Goal: Task Accomplishment & Management: Complete application form

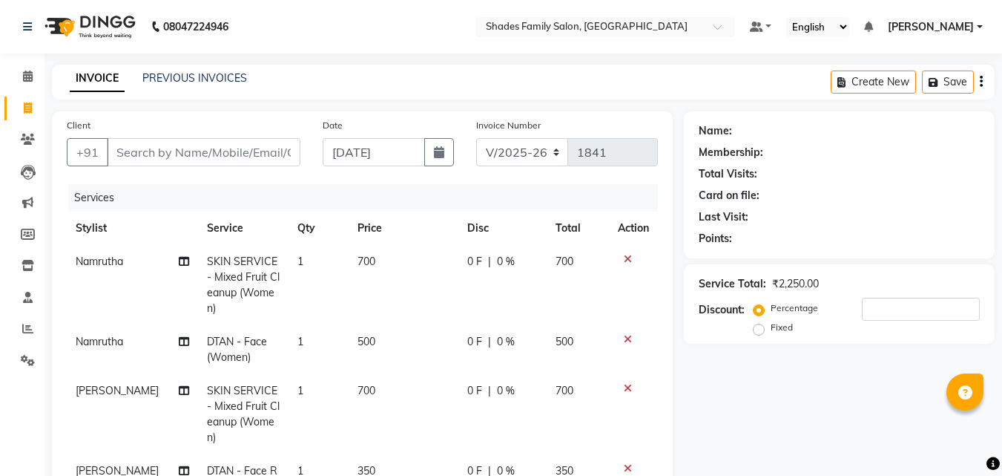
select select "7447"
select select "service"
select select "69687"
click at [200, 148] on input "Client" at bounding box center [204, 152] width 194 height 28
type input "8"
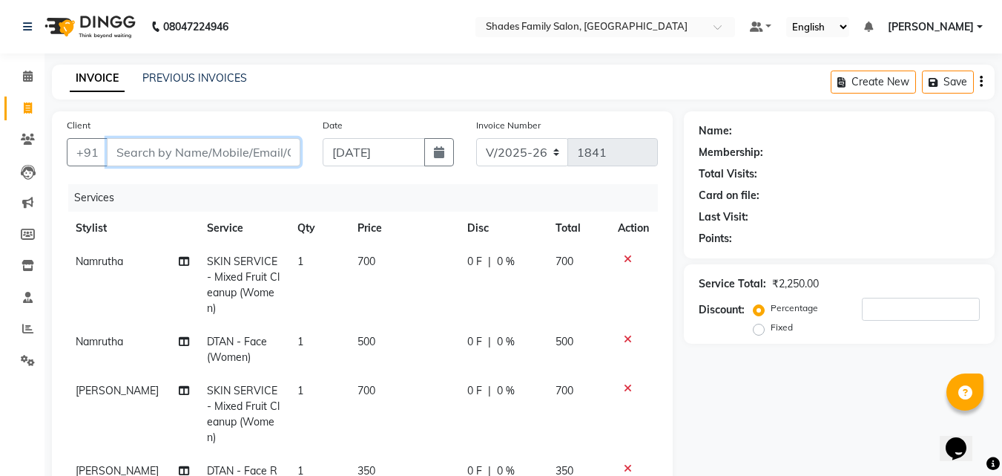
type input "0"
type input "8762347901"
click at [263, 156] on span "Add Client" at bounding box center [262, 152] width 59 height 15
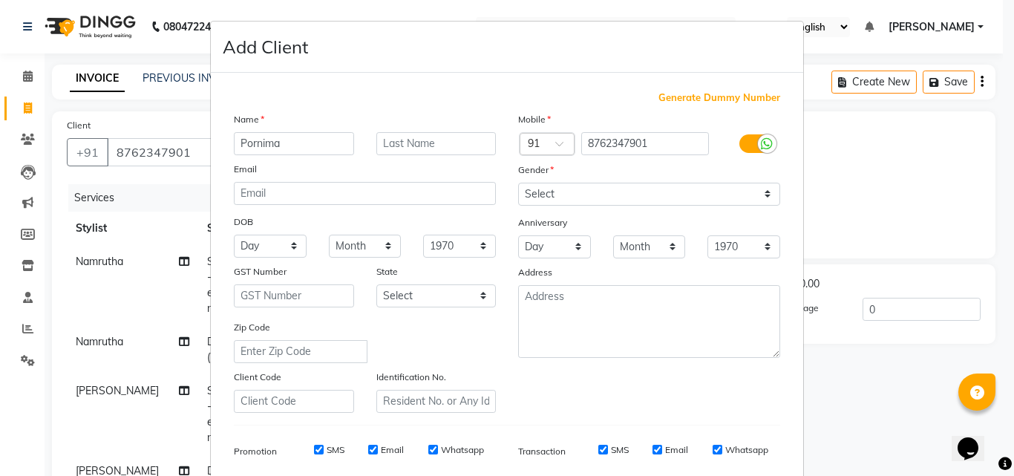
type input "Pornima"
click at [585, 193] on select "Select [DEMOGRAPHIC_DATA] [DEMOGRAPHIC_DATA] Other Prefer Not To Say" at bounding box center [649, 194] width 262 height 23
select select "[DEMOGRAPHIC_DATA]"
click at [518, 183] on select "Select [DEMOGRAPHIC_DATA] [DEMOGRAPHIC_DATA] Other Prefer Not To Say" at bounding box center [649, 194] width 262 height 23
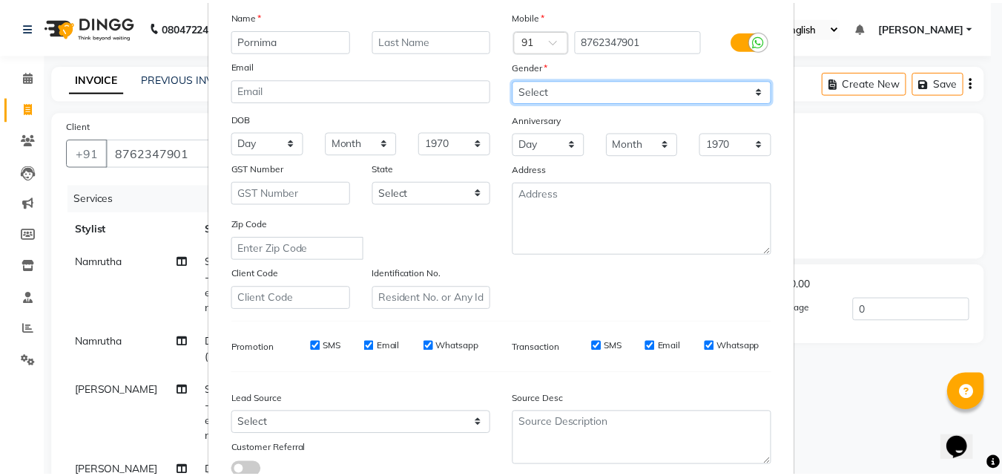
scroll to position [209, 0]
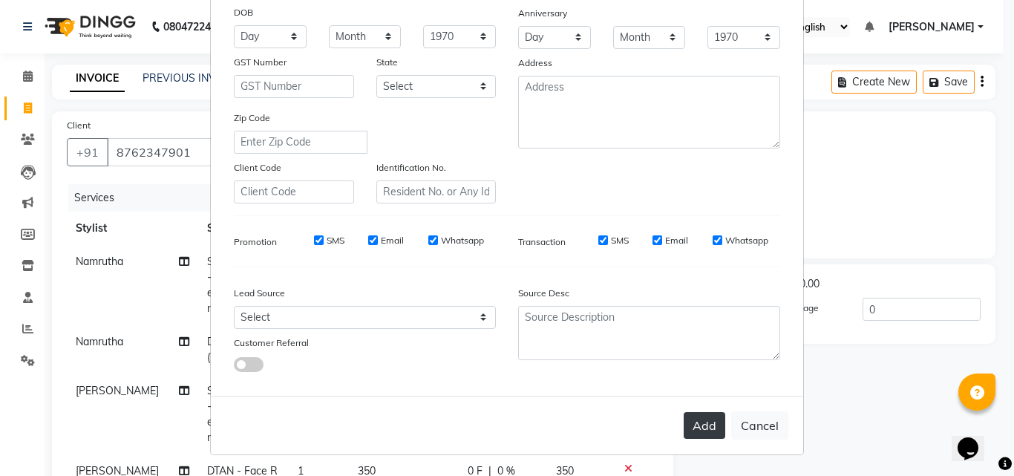
click at [703, 427] on button "Add" at bounding box center [704, 425] width 42 height 27
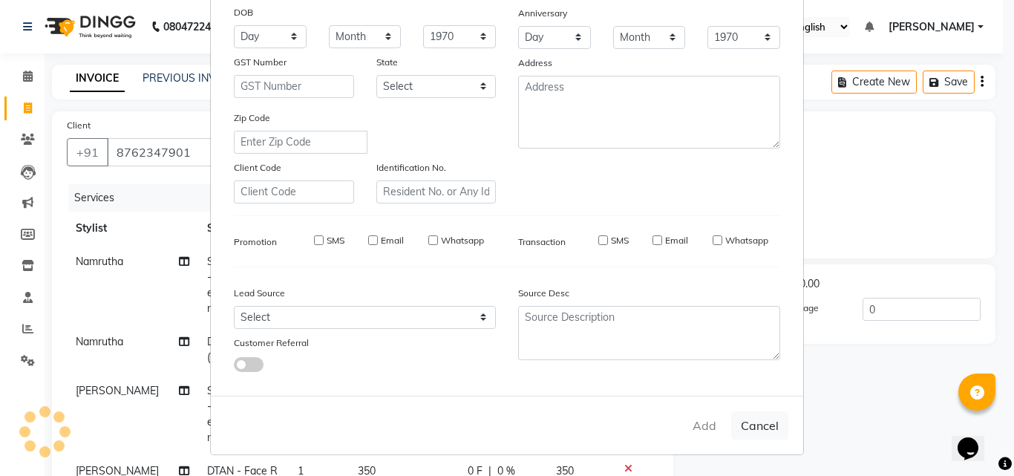
select select
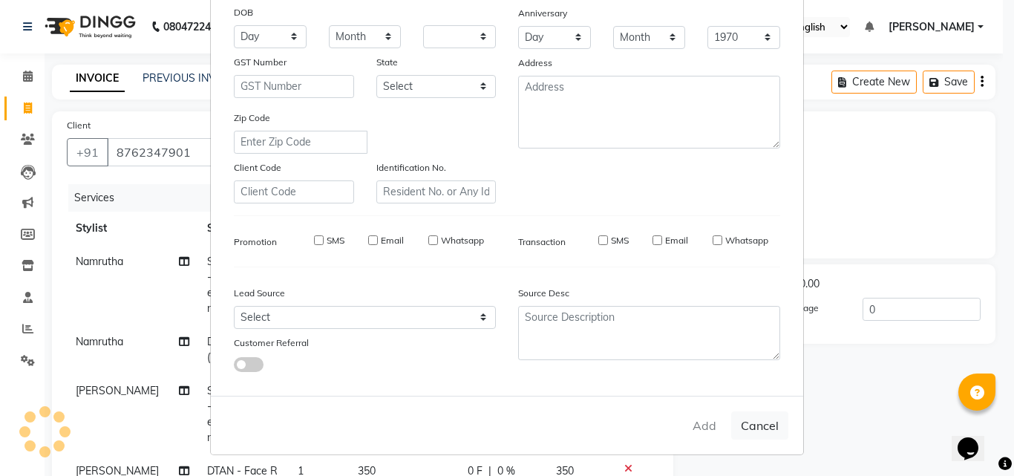
select select
checkbox input "false"
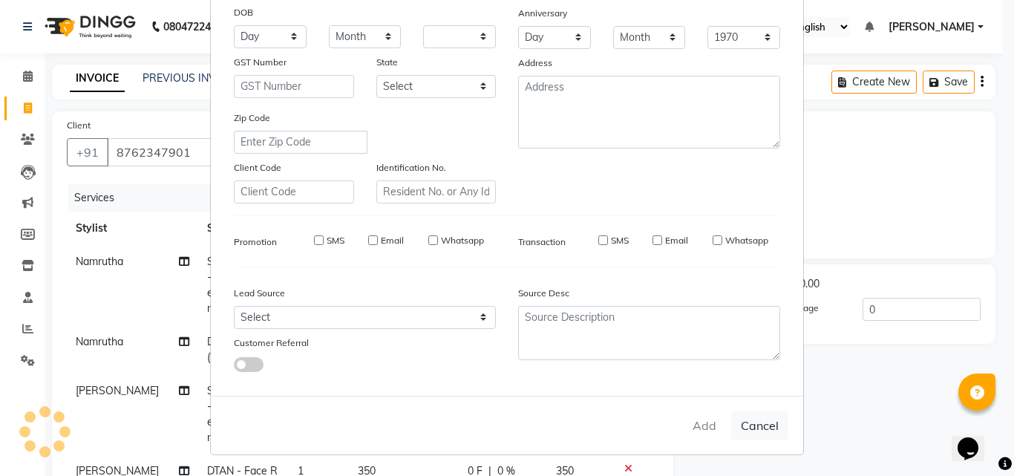
checkbox input "false"
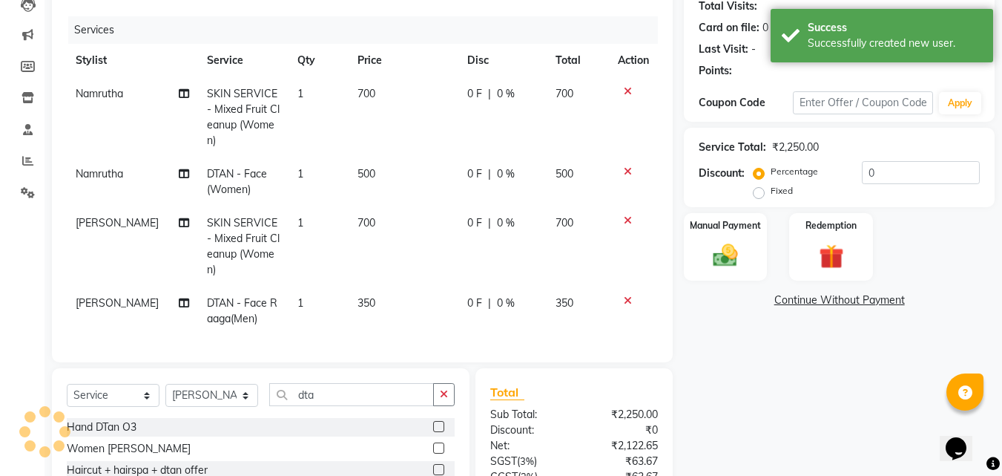
scroll to position [312, 0]
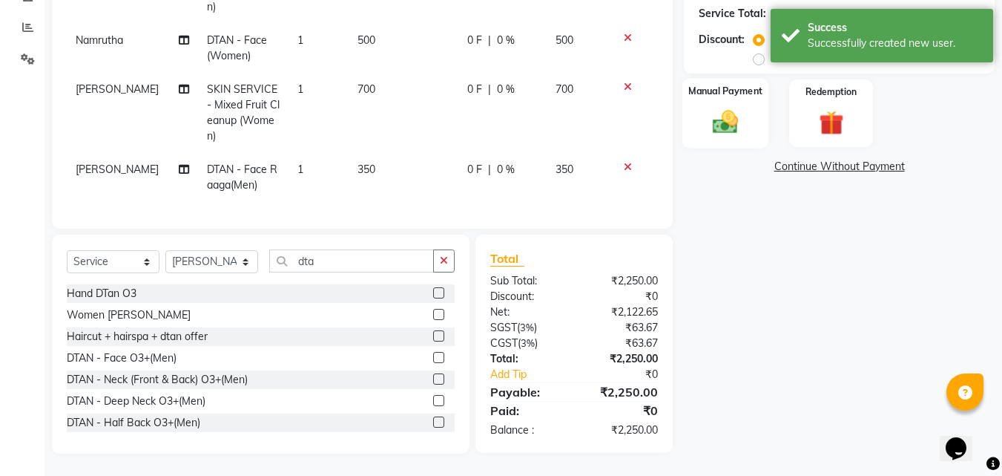
click at [729, 111] on img at bounding box center [726, 122] width 42 height 30
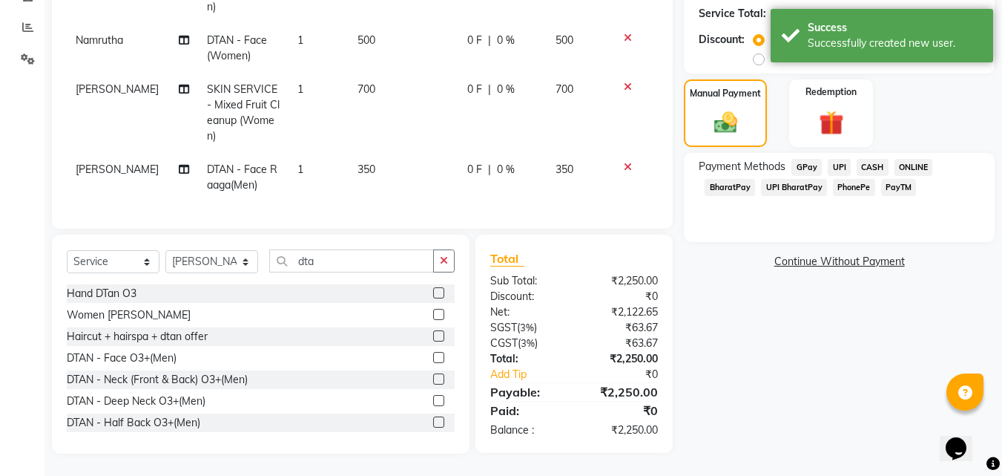
click at [836, 179] on span "PhonePe" at bounding box center [854, 187] width 42 height 17
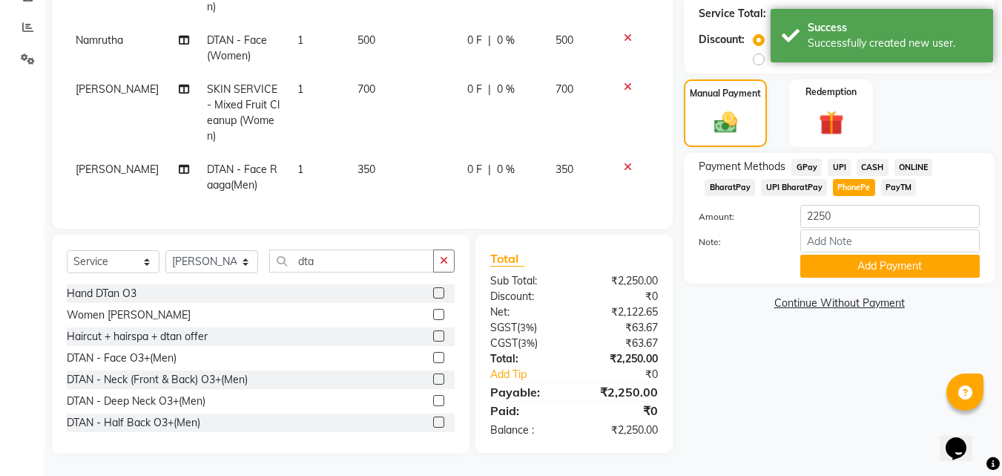
click at [843, 267] on div "Payment Methods GPay UPI CASH ONLINE BharatPay UPI BharatPay PhonePe PayTM Amou…" at bounding box center [839, 218] width 311 height 131
click at [843, 254] on button "Add Payment" at bounding box center [891, 265] width 180 height 23
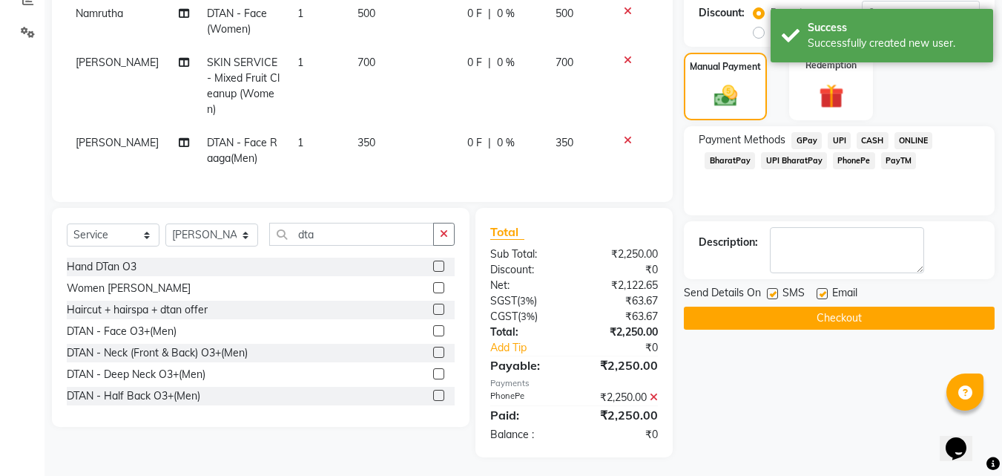
scroll to position [343, 0]
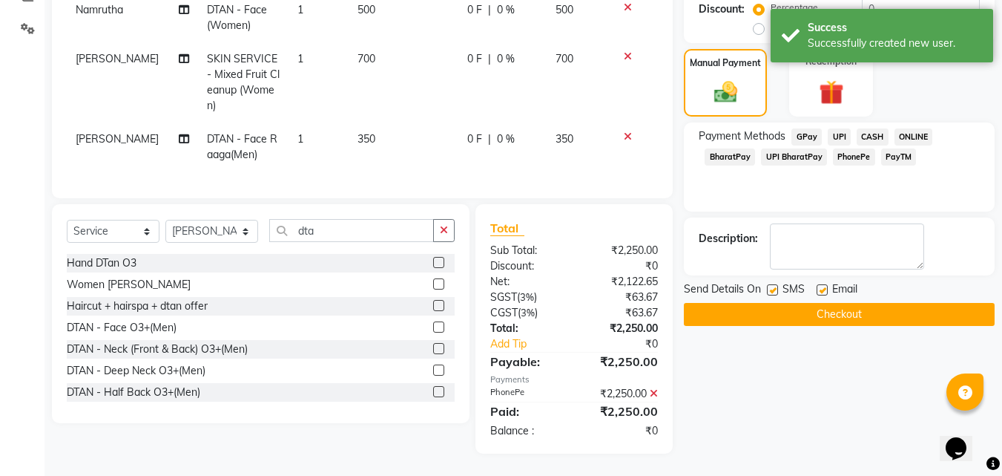
click at [830, 303] on button "Checkout" at bounding box center [839, 314] width 311 height 23
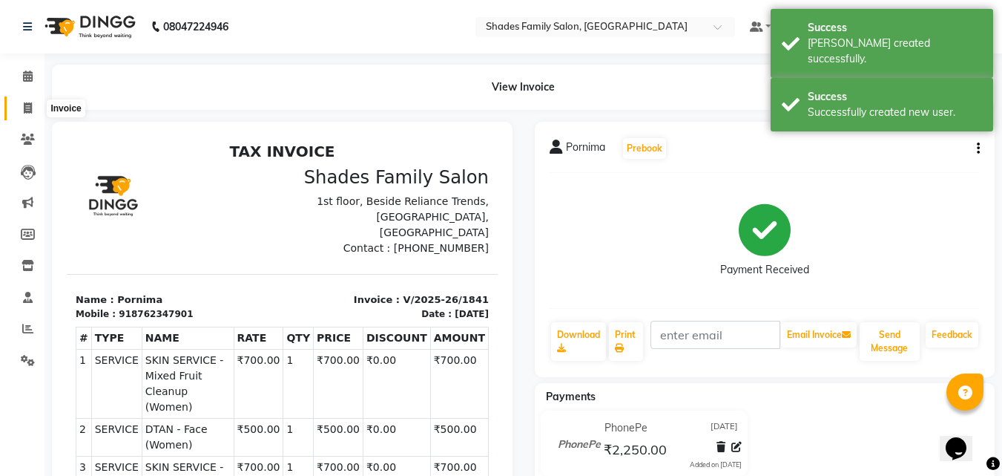
click at [22, 102] on span at bounding box center [28, 108] width 26 height 17
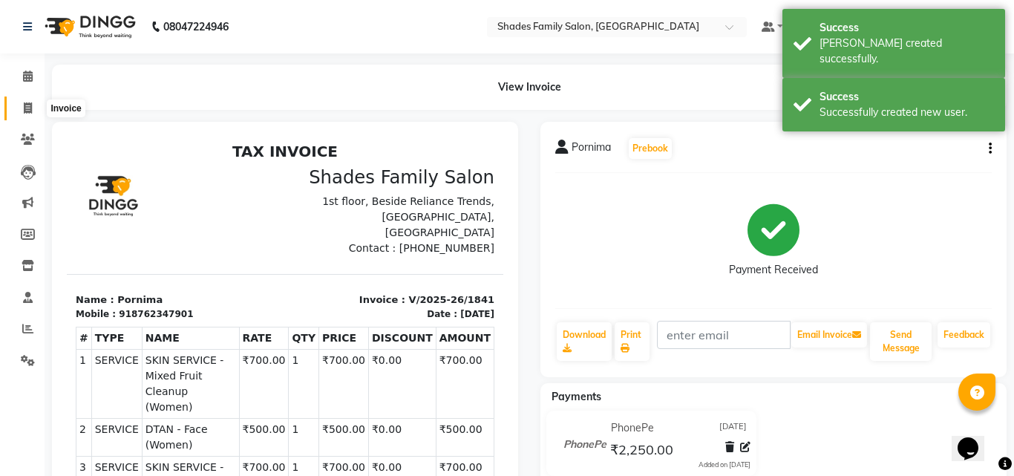
select select "7447"
select select "service"
